Goal: Information Seeking & Learning: Learn about a topic

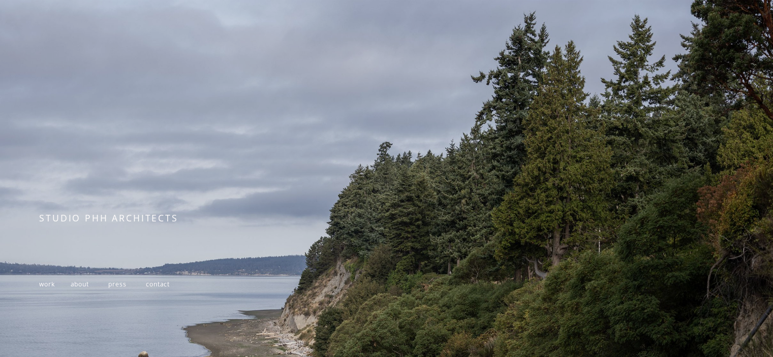
scroll to position [185, 0]
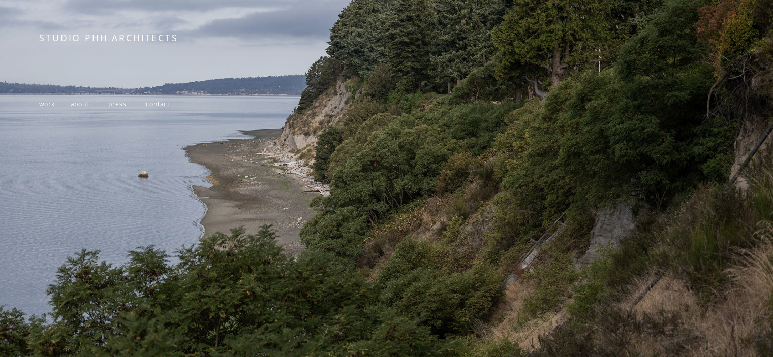
click at [49, 103] on span "work" at bounding box center [46, 104] width 15 height 9
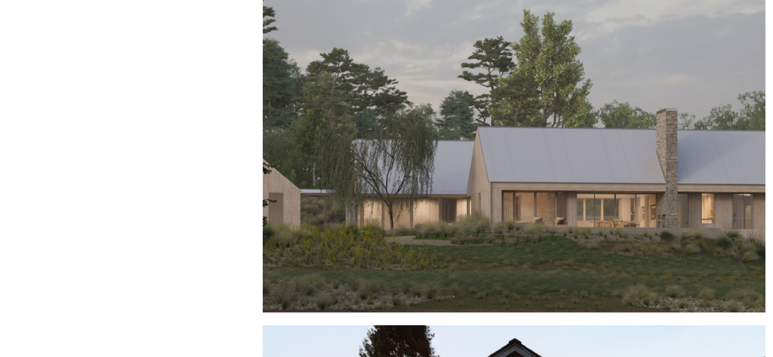
scroll to position [1119, 0]
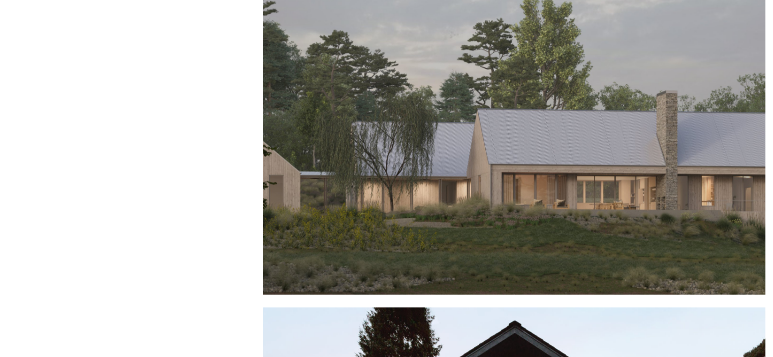
click at [532, 161] on div at bounding box center [514, 127] width 503 height 336
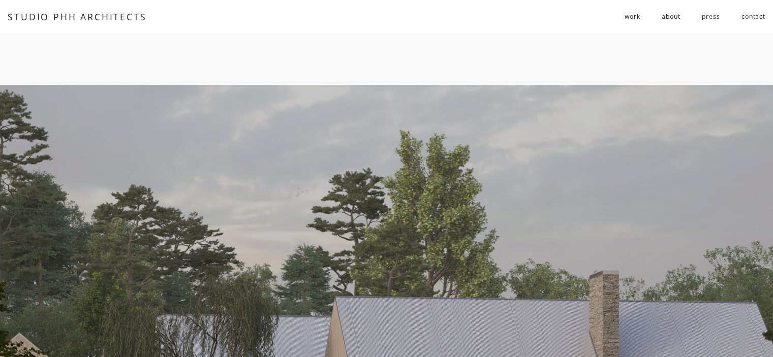
click at [0, 0] on span "residential" at bounding box center [0, 0] width 0 height 0
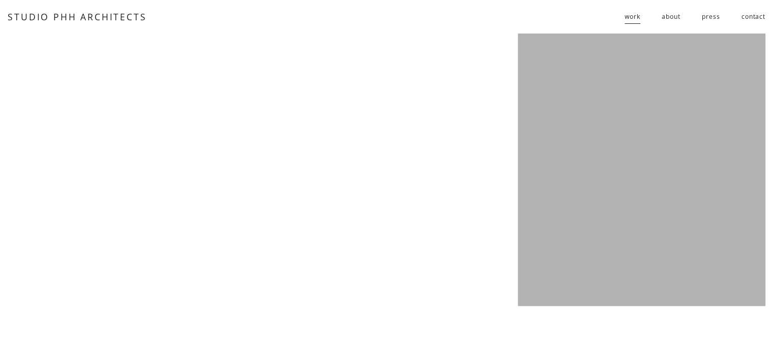
scroll to position [2797, 0]
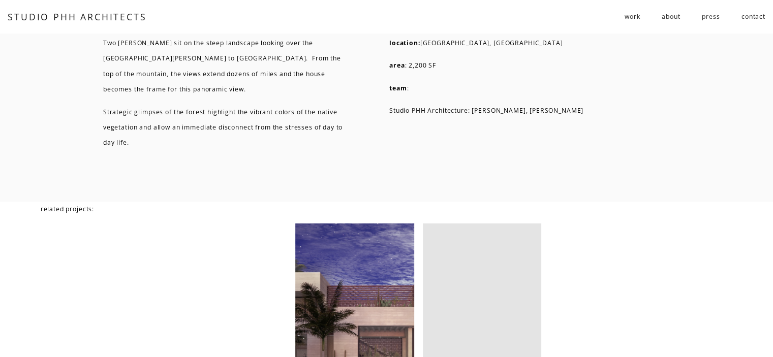
scroll to position [3888, 0]
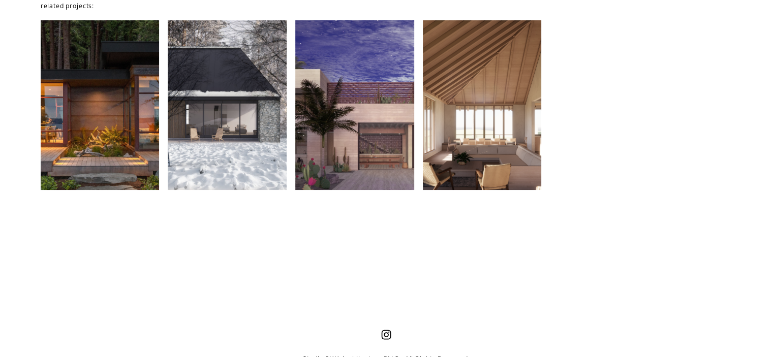
click at [491, 110] on div at bounding box center [482, 104] width 119 height 169
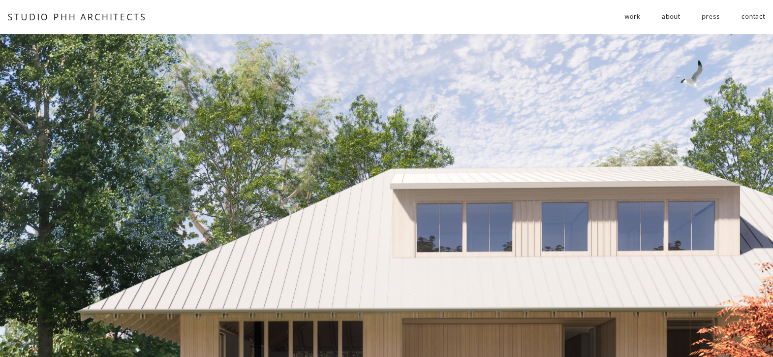
click at [647, 18] on nav "work residential public follies about press contact" at bounding box center [695, 17] width 141 height 17
click at [668, 16] on link "about" at bounding box center [671, 17] width 18 height 17
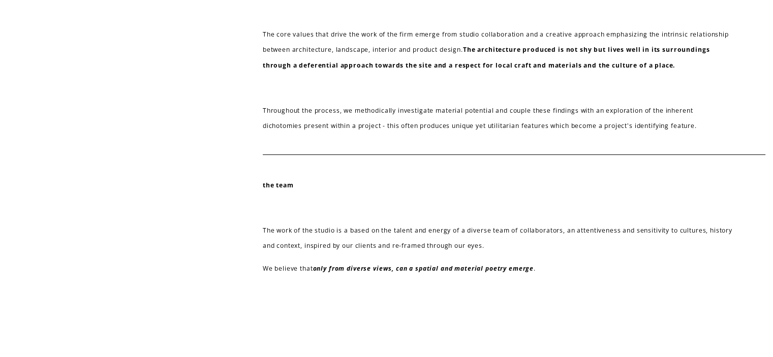
scroll to position [457, 0]
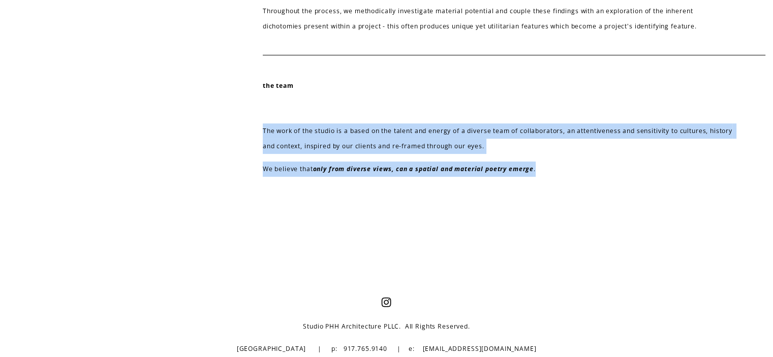
drag, startPoint x: 544, startPoint y: 168, endPoint x: 255, endPoint y: 132, distance: 290.6
click at [529, 170] on em "only from diverse views, can a spatial and material poetry emerge" at bounding box center [423, 169] width 221 height 9
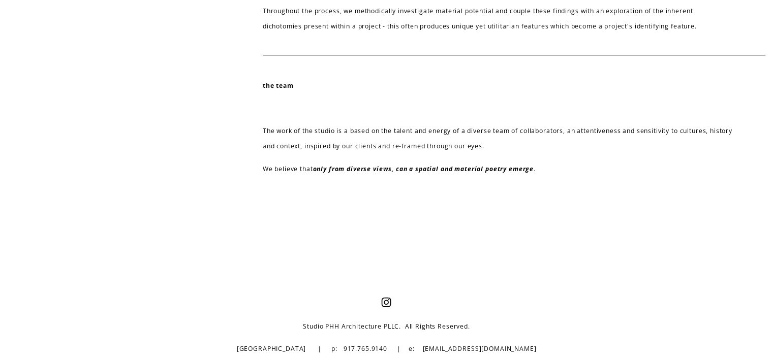
click at [579, 172] on p "We believe that only from diverse views, can a spatial and material poetry emer…" at bounding box center [498, 169] width 471 height 15
drag, startPoint x: 154, startPoint y: 230, endPoint x: 168, endPoint y: 204, distance: 30.3
click at [154, 230] on div at bounding box center [386, 238] width 773 height 16
